Goal: Complete application form

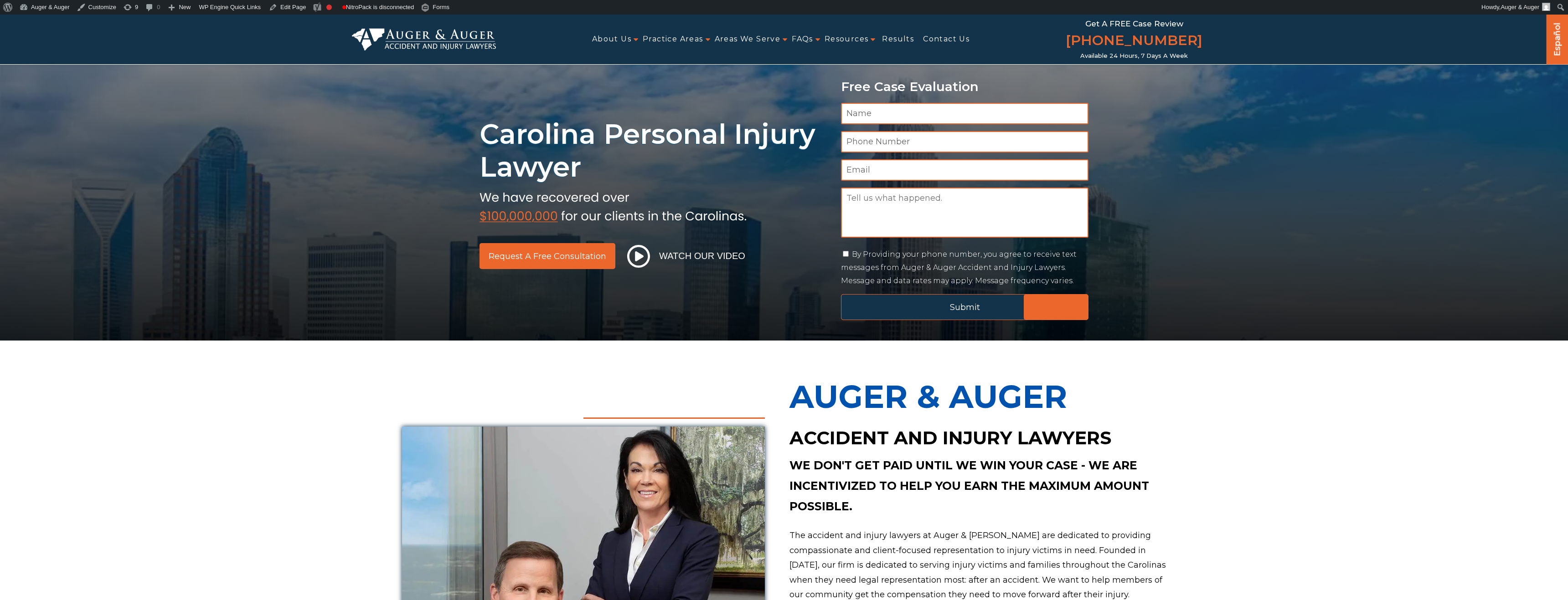
click at [930, 300] on input "Submit" at bounding box center [965, 307] width 247 height 26
click at [1045, 307] on input "Submit" at bounding box center [965, 307] width 247 height 26
click at [944, 309] on input "Submit" at bounding box center [965, 307] width 247 height 26
click at [950, 310] on input "Submit" at bounding box center [965, 307] width 247 height 26
click at [1049, 307] on input "Submit" at bounding box center [965, 307] width 247 height 26
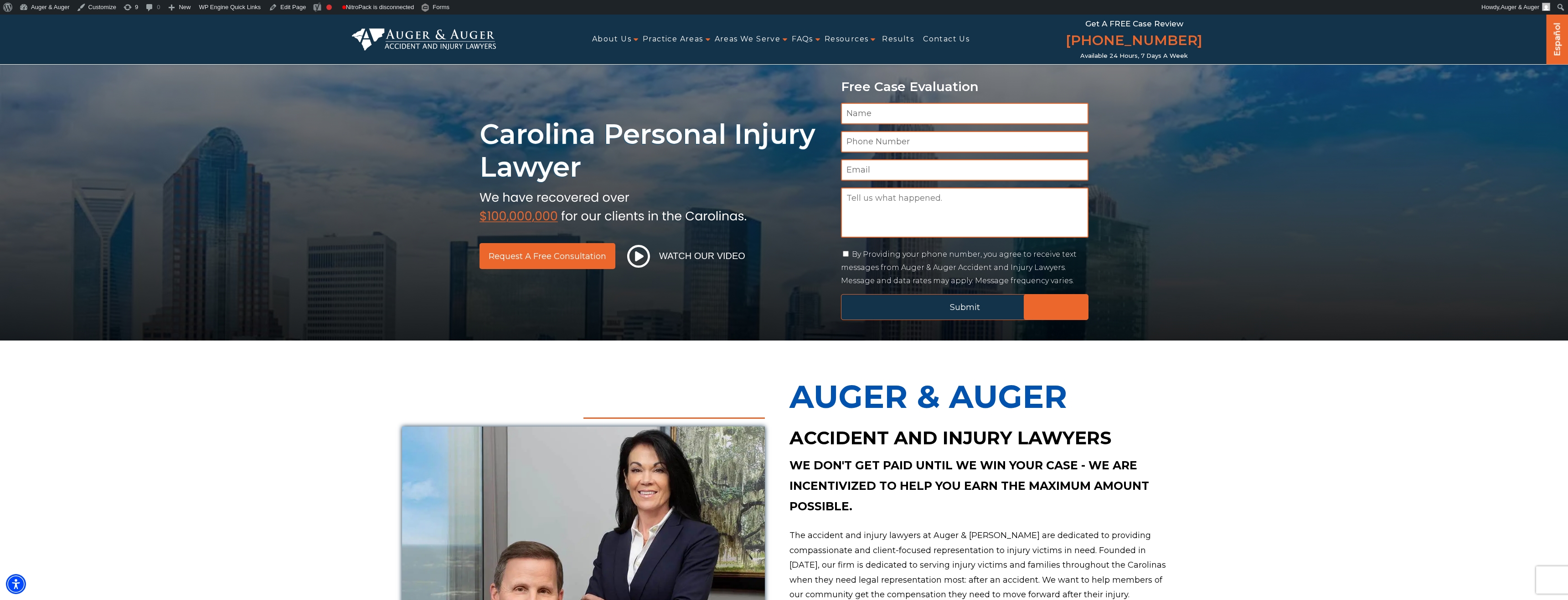
click at [870, 307] on input "Submit" at bounding box center [965, 307] width 247 height 26
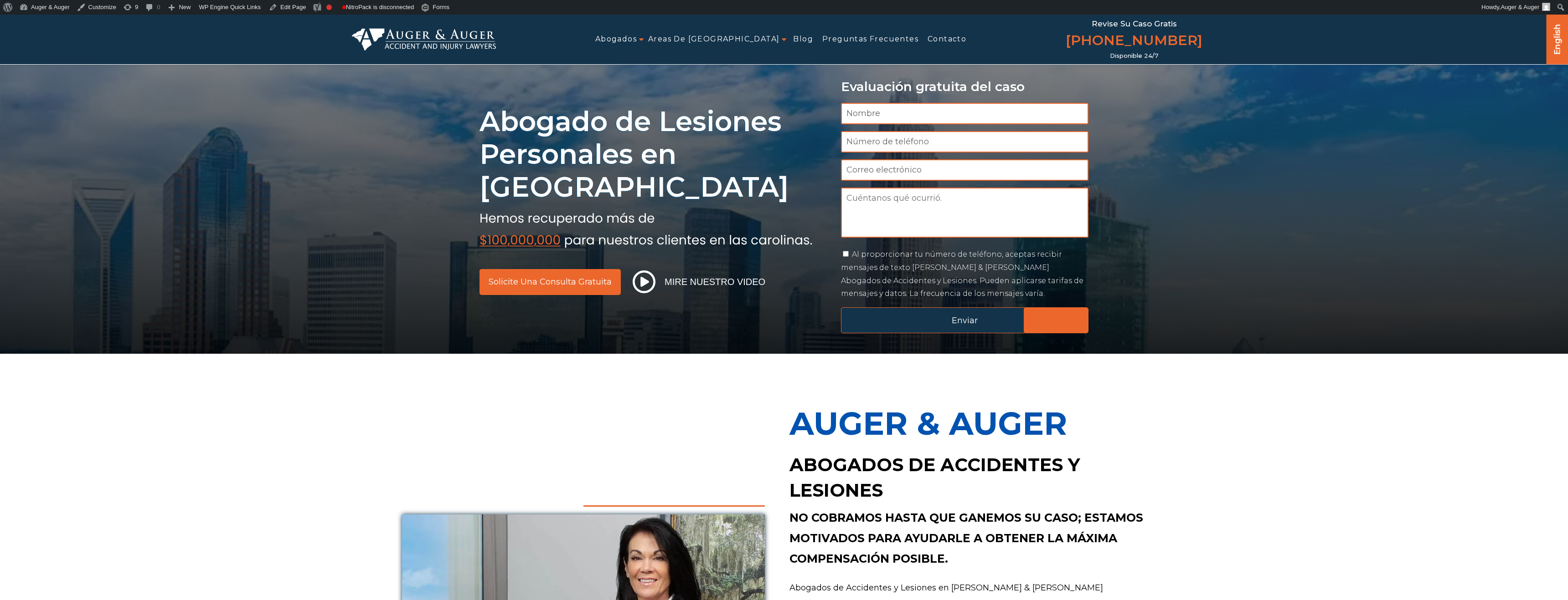
click at [904, 322] on input "Enviar" at bounding box center [965, 320] width 247 height 26
click at [854, 322] on input "Enviar" at bounding box center [965, 320] width 247 height 26
